Goal: Information Seeking & Learning: Check status

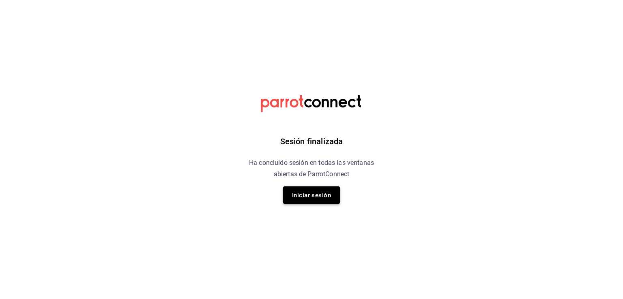
click at [312, 202] on button "Iniciar sesión" at bounding box center [311, 195] width 57 height 17
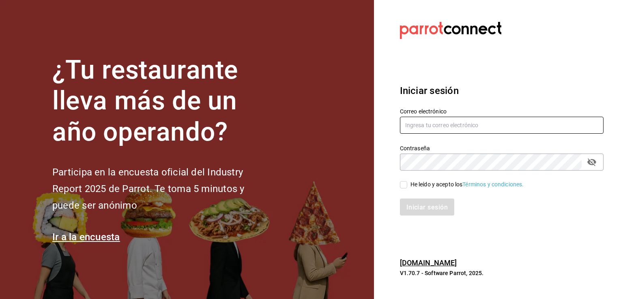
type input "nicedaypuebla@gmail.com"
click at [403, 185] on input "He leído y acepto los Términos y condiciones." at bounding box center [403, 184] width 7 height 7
checkbox input "true"
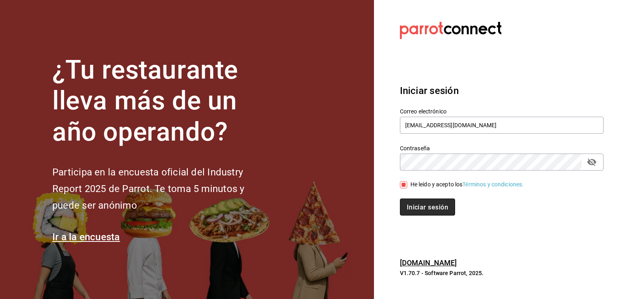
click at [413, 209] on font "Iniciar sesión" at bounding box center [427, 208] width 41 height 8
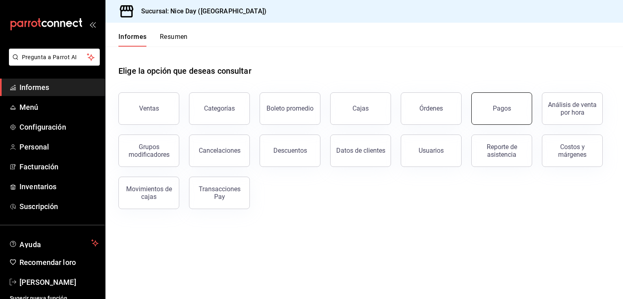
click at [496, 120] on button "Pagos" at bounding box center [501, 109] width 61 height 32
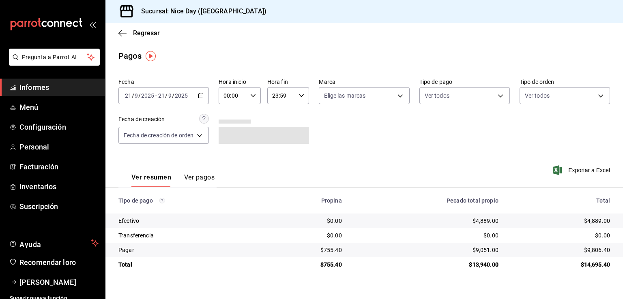
click at [196, 99] on div "2025-09-21 21 / 9 / 2025 - 2025-09-21 21 / 9 / 2025" at bounding box center [163, 95] width 90 height 17
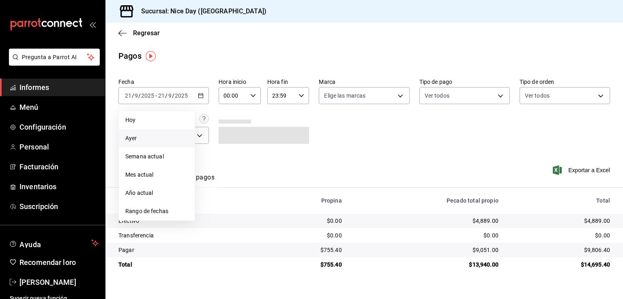
click at [148, 134] on span "Ayer" at bounding box center [156, 138] width 63 height 9
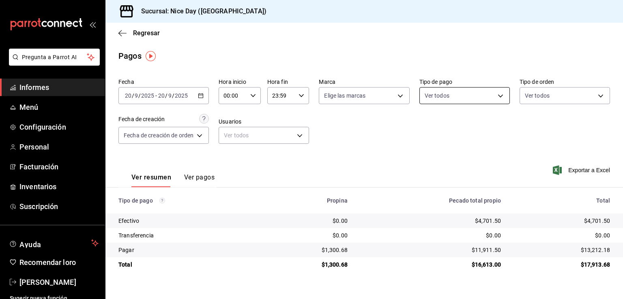
click at [483, 101] on body "Pregunta a Parrot AI Informes Menú Configuración Personal Facturación Inventari…" at bounding box center [311, 149] width 623 height 299
click at [442, 130] on span "Ver todos" at bounding box center [454, 127] width 25 height 9
type input "f7250dd3-878b-4489-8f23-56df5ef1d464,34b233de-675a-4fec-a499-5a8c08610281,f8802…"
checkbox input "true"
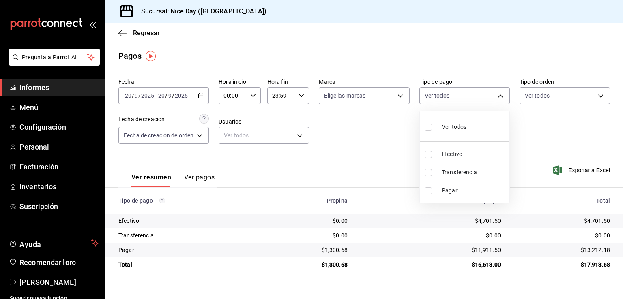
checkbox input "true"
click at [372, 143] on div at bounding box center [311, 149] width 623 height 299
click at [432, 101] on body "Pregunta a Parrot AI Informes Menú Configuración Personal Facturación Inventari…" at bounding box center [311, 149] width 623 height 299
click at [429, 176] on input "checkbox" at bounding box center [428, 172] width 7 height 7
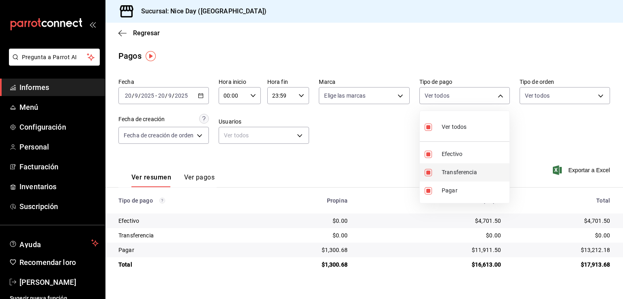
checkbox input "false"
type input "f7250dd3-878b-4489-8f23-56df5ef1d464,f8802754-e9f5-4fba-be09-56e18e31e0e2"
checkbox input "false"
click at [423, 151] on input "checkbox" at bounding box center [425, 154] width 7 height 7
checkbox input "false"
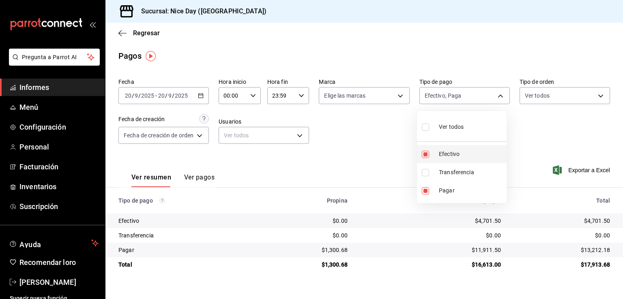
type input "f8802754-e9f5-4fba-be09-56e18e31e0e2"
click at [428, 195] on li "Pagar" at bounding box center [462, 191] width 90 height 18
checkbox input "false"
click at [428, 151] on input "checkbox" at bounding box center [425, 154] width 7 height 7
checkbox input "true"
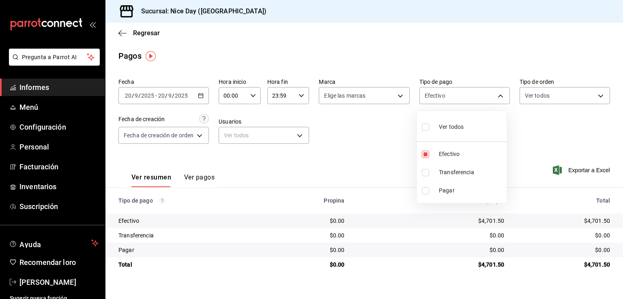
click at [360, 148] on div at bounding box center [311, 149] width 623 height 299
click at [467, 100] on body "Pregunta a Parrot AI Informes Menú Configuración Personal Facturación Inventari…" at bounding box center [311, 149] width 623 height 299
click at [435, 129] on div "Ver todos" at bounding box center [446, 126] width 42 height 17
type input "f7250dd3-878b-4489-8f23-56df5ef1d464,34b233de-675a-4fec-a499-5a8c08610281,f8802…"
checkbox input "true"
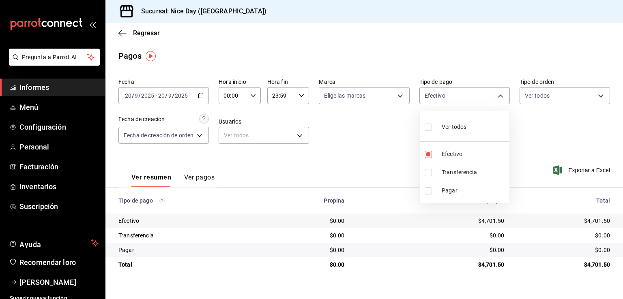
checkbox input "true"
click at [523, 117] on div at bounding box center [311, 149] width 623 height 299
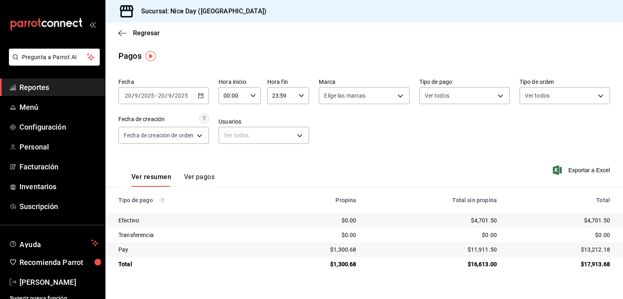
click at [416, 117] on div "Fecha 2025-09-20 20 / 9 / 2025 - 2025-09-20 20 / 9 / 2025 Hora inicio 00:00 Hor…" at bounding box center [364, 114] width 492 height 79
click at [183, 95] on input "2025" at bounding box center [181, 96] width 14 height 6
click at [199, 98] on icon "button" at bounding box center [201, 96] width 6 height 6
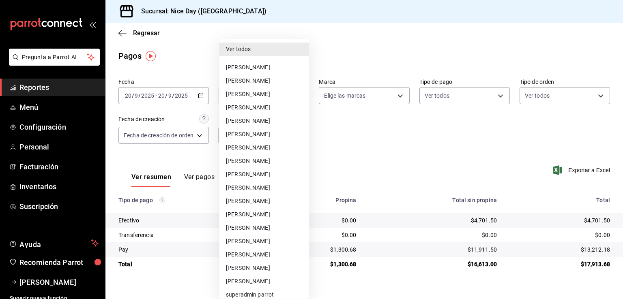
click at [274, 135] on body "Pregunta a Parrot AI Reportes Menú Configuración Personal Facturación Inventari…" at bounding box center [311, 149] width 623 height 299
drag, startPoint x: 181, startPoint y: 148, endPoint x: 185, endPoint y: 135, distance: 13.5
click at [185, 135] on div at bounding box center [311, 149] width 623 height 299
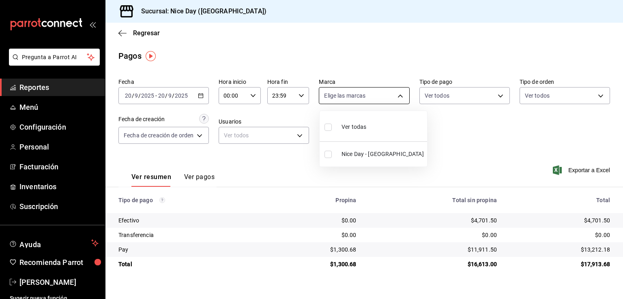
click at [372, 104] on body "Pregunta a Parrot AI Reportes Menú Configuración Personal Facturación Inventari…" at bounding box center [311, 149] width 623 height 299
click at [372, 104] on div at bounding box center [311, 149] width 623 height 299
click at [249, 99] on div "00:00 Hora inicio" at bounding box center [240, 95] width 42 height 17
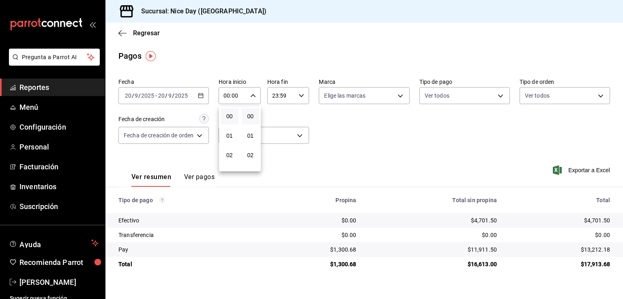
click at [249, 99] on div at bounding box center [311, 149] width 623 height 299
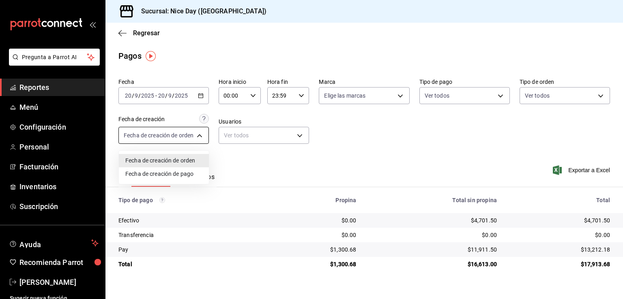
click at [204, 132] on body "Pregunta a Parrot AI Reportes Menú Configuración Personal Facturación Inventari…" at bounding box center [311, 149] width 623 height 299
click at [187, 131] on div at bounding box center [311, 149] width 623 height 299
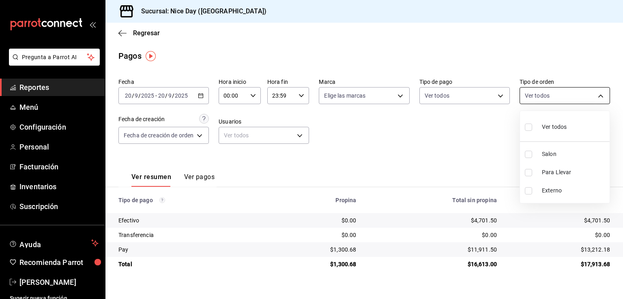
click at [549, 99] on body "Pregunta a Parrot AI Reportes Menú Configuración Personal Facturación Inventari…" at bounding box center [311, 149] width 623 height 299
click at [549, 99] on div at bounding box center [311, 149] width 623 height 299
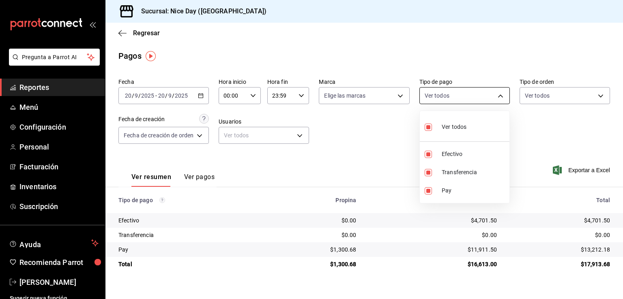
click at [481, 97] on body "Pregunta a Parrot AI Reportes Menú Configuración Personal Facturación Inventari…" at bounding box center [311, 149] width 623 height 299
click at [481, 97] on div at bounding box center [311, 149] width 623 height 299
click at [200, 93] on icon "button" at bounding box center [201, 96] width 6 height 6
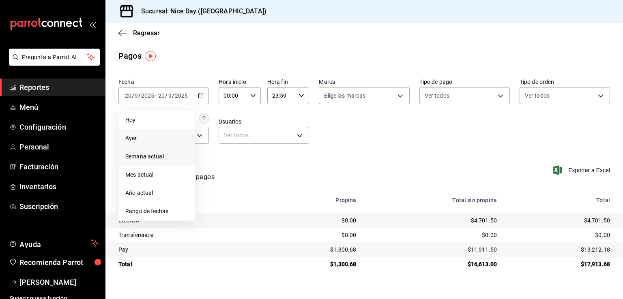
click at [152, 154] on span "Semana actual" at bounding box center [156, 157] width 63 height 9
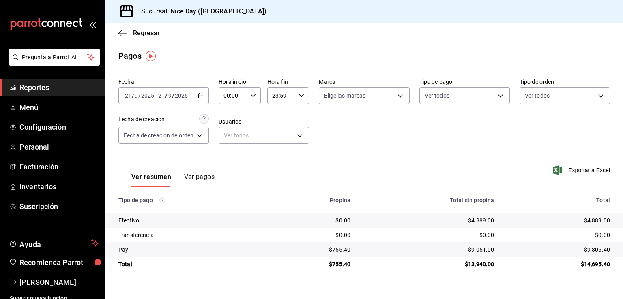
click at [186, 99] on div "2025-09-21 21 / 9 / 2025 - 2025-09-21 21 / 9 / 2025" at bounding box center [163, 95] width 90 height 17
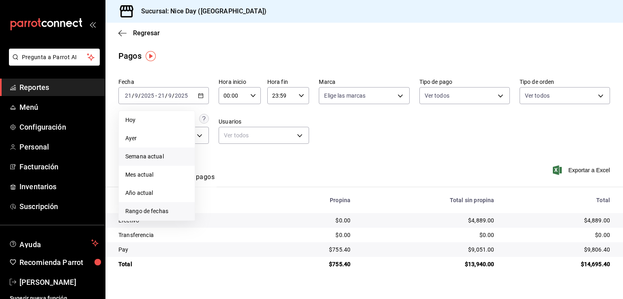
click at [160, 209] on span "Rango de fechas" at bounding box center [156, 211] width 63 height 9
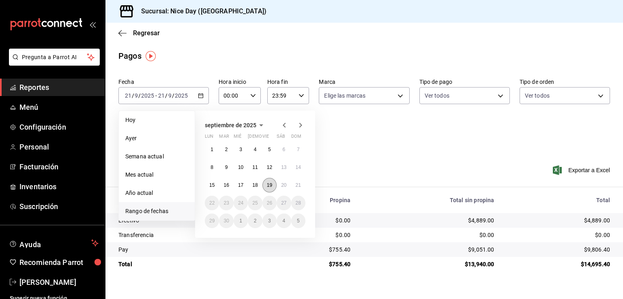
click at [270, 184] on abbr "19" at bounding box center [269, 186] width 5 height 6
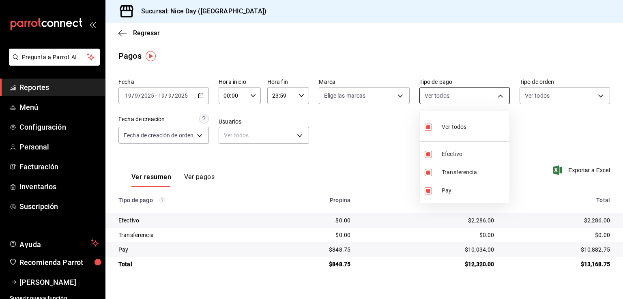
click at [480, 103] on body "Pregunta a Parrot AI Reportes Menú Configuración Personal Facturación Inventari…" at bounding box center [311, 149] width 623 height 299
click at [365, 158] on div at bounding box center [311, 149] width 623 height 299
click at [454, 103] on body "Pregunta a Parrot AI Reportes Menú Configuración Personal Facturación Inventari…" at bounding box center [311, 149] width 623 height 299
click at [428, 128] on input "checkbox" at bounding box center [428, 127] width 7 height 7
checkbox input "false"
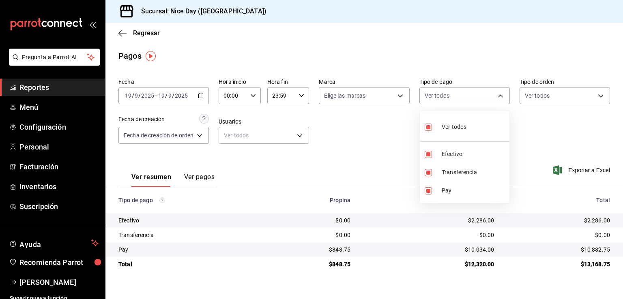
checkbox input "false"
click at [435, 125] on div "Ver todos" at bounding box center [443, 126] width 42 height 17
type input "f7250dd3-878b-4489-8f23-56df5ef1d464,34b233de-675a-4fec-a499-5a8c08610281,f8802…"
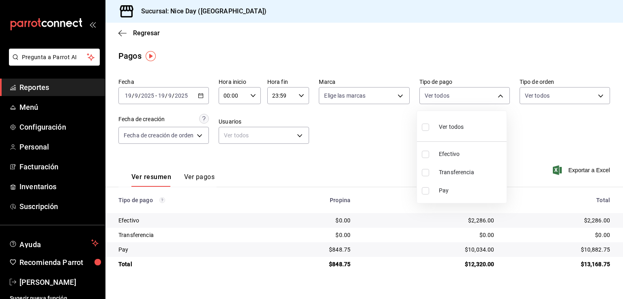
checkbox input "true"
click at [360, 137] on div at bounding box center [311, 149] width 623 height 299
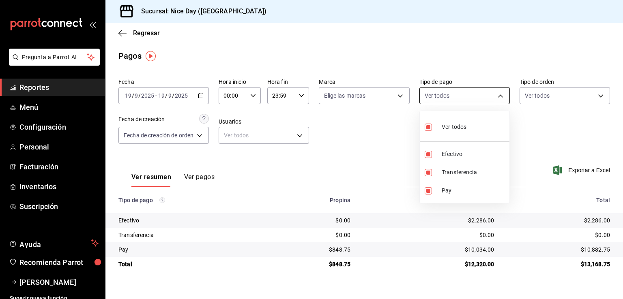
click at [484, 97] on body "Pregunta a Parrot AI Reportes Menú Configuración Personal Facturación Inventari…" at bounding box center [311, 149] width 623 height 299
click at [437, 158] on li "Efectivo" at bounding box center [465, 154] width 90 height 18
type input "34b233de-675a-4fec-a499-5a8c08610281,f8802754-e9f5-4fba-be09-56e18e31e0e2"
checkbox input "false"
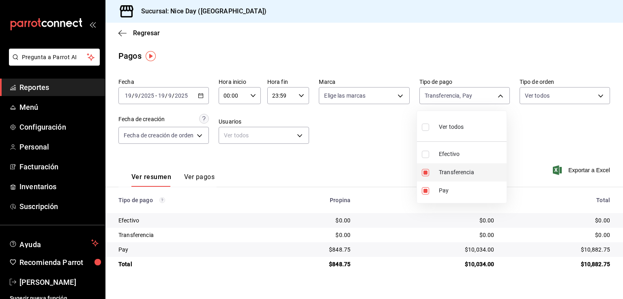
click at [437, 173] on li "Transferencia" at bounding box center [462, 173] width 90 height 18
type input "f8802754-e9f5-4fba-be09-56e18e31e0e2"
checkbox input "false"
click at [435, 196] on li "Pay" at bounding box center [462, 191] width 90 height 18
checkbox input "false"
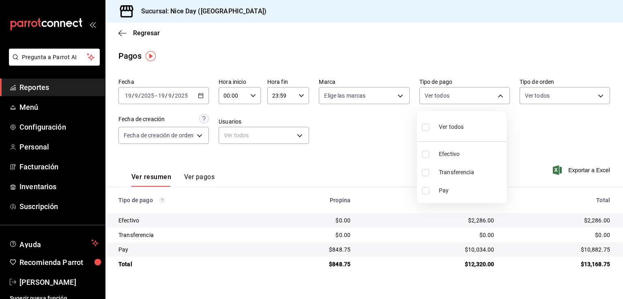
click at [383, 158] on div at bounding box center [311, 149] width 623 height 299
